Goal: Subscribe to service/newsletter

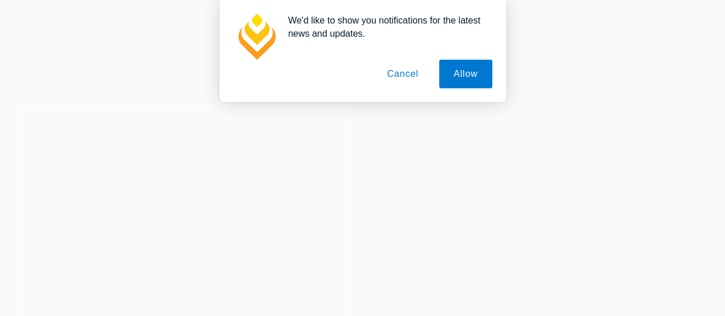
scroll to position [11, 0]
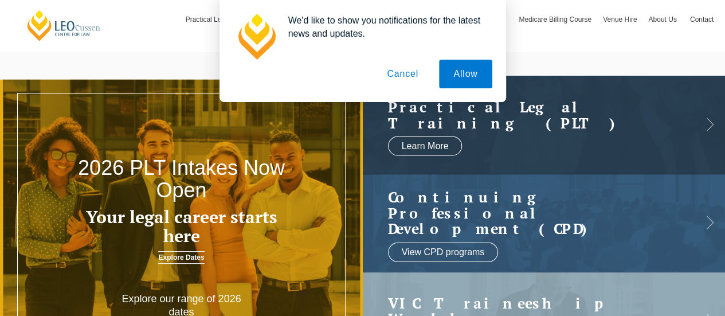
click at [404, 65] on button "Cancel" at bounding box center [403, 74] width 60 height 29
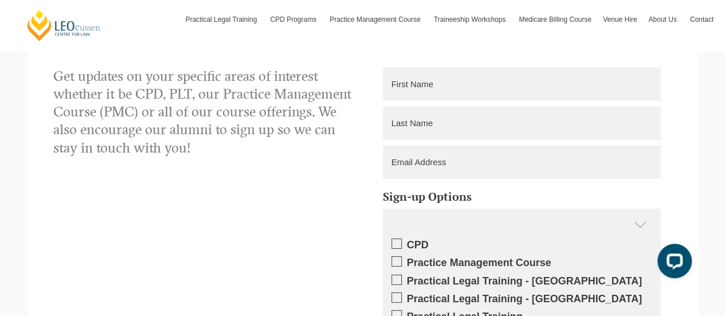
scroll to position [1709, 0]
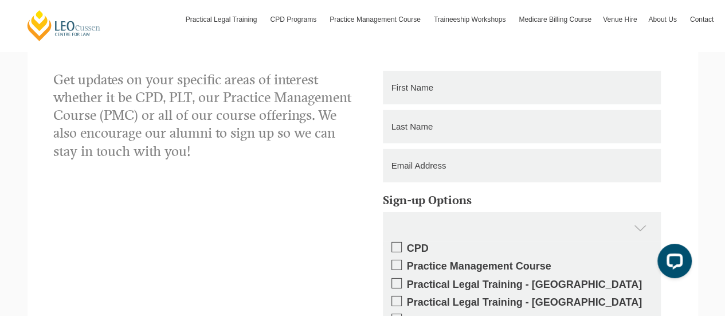
click at [410, 87] on input "text" at bounding box center [522, 87] width 278 height 33
type input "[PERSON_NAME]"
click at [415, 125] on input "text" at bounding box center [522, 126] width 278 height 33
type input "[PERSON_NAME]"
click at [425, 167] on input "email" at bounding box center [522, 165] width 278 height 33
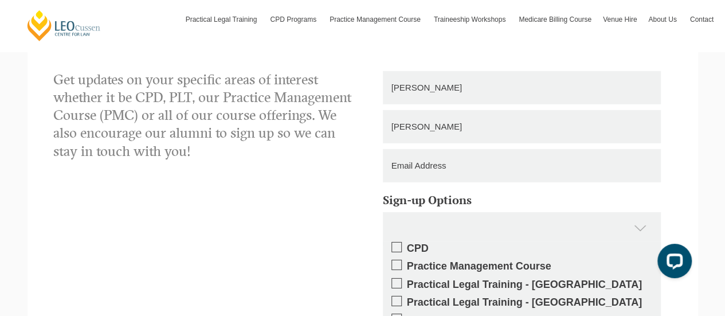
click at [425, 167] on input "email" at bounding box center [522, 165] width 278 height 33
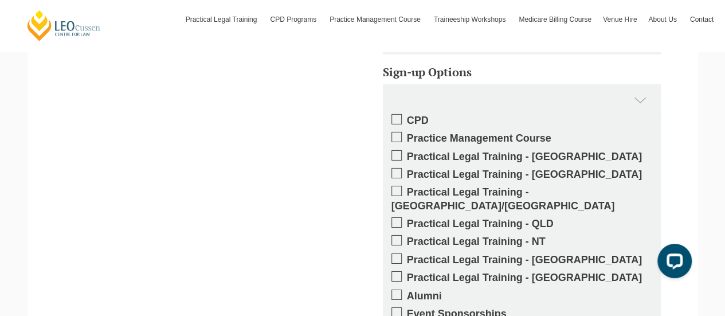
scroll to position [1856, 0]
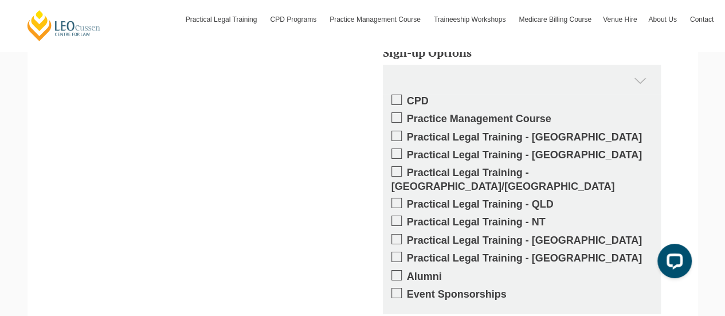
type input "[EMAIL_ADDRESS][DOMAIN_NAME]"
click at [396, 198] on span at bounding box center [396, 203] width 10 height 10
click at [407, 200] on input "Practical Legal Training - QLD" at bounding box center [407, 200] width 0 height 0
click at [398, 134] on span at bounding box center [396, 136] width 10 height 10
click at [407, 133] on input "Practical Legal Training - [GEOGRAPHIC_DATA]" at bounding box center [407, 133] width 0 height 0
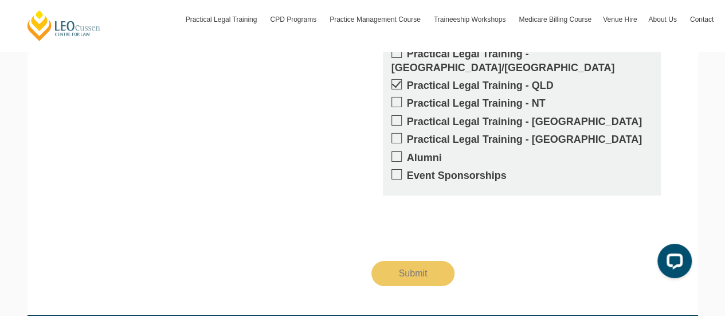
scroll to position [1988, 0]
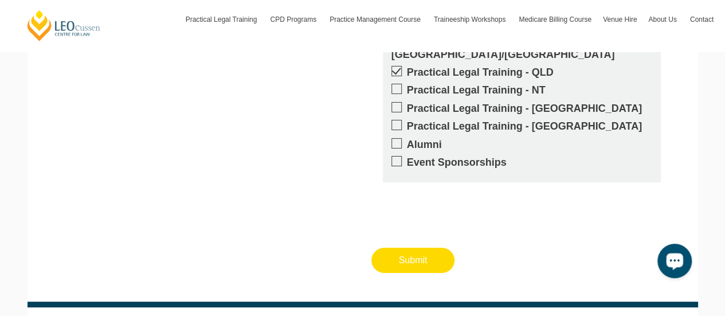
click at [393, 257] on input "Submit" at bounding box center [413, 260] width 84 height 25
type input "Submitting"
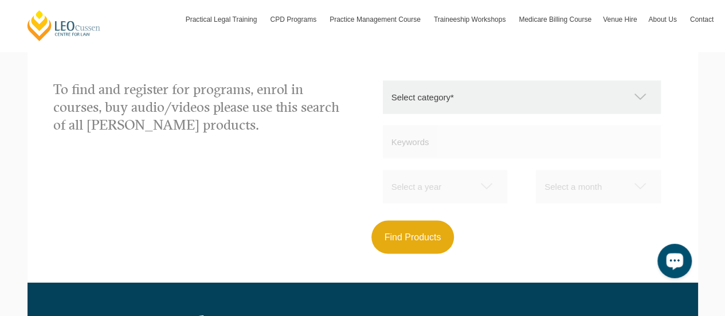
scroll to position [1006, 0]
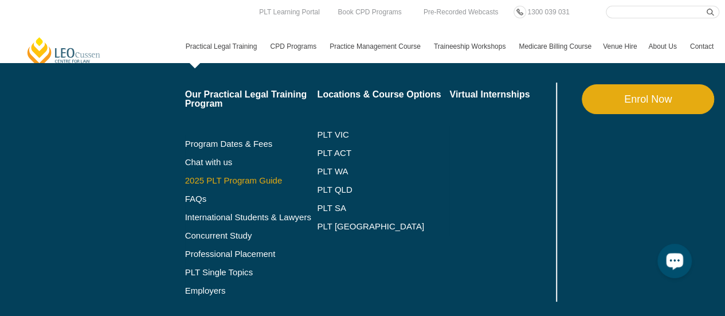
click at [222, 179] on link "2025 PLT Program Guide" at bounding box center [237, 180] width 104 height 9
